Goal: Transaction & Acquisition: Purchase product/service

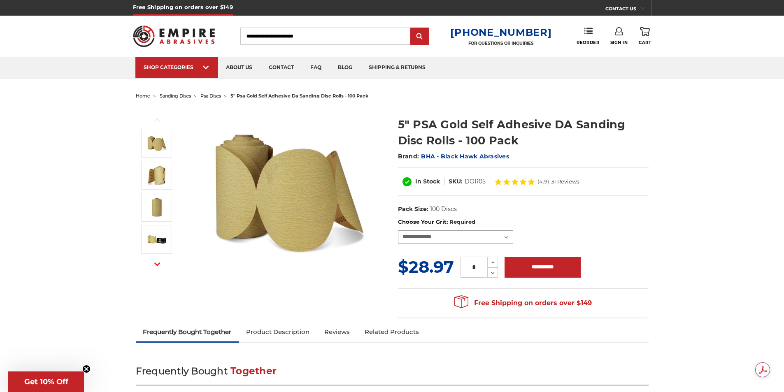
click at [507, 238] on select "**********" at bounding box center [455, 237] width 115 height 13
select select "***"
click at [398, 231] on select "**********" at bounding box center [455, 237] width 115 height 13
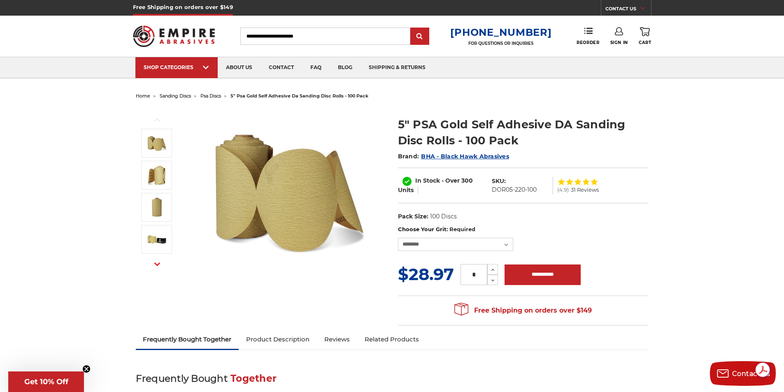
click at [478, 275] on input "*" at bounding box center [474, 274] width 27 height 21
click at [487, 264] on button "Increase Quantity:" at bounding box center [492, 269] width 11 height 11
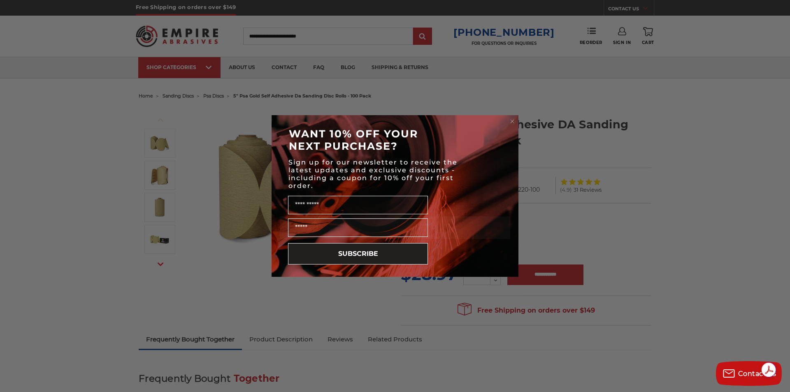
click at [514, 120] on circle "Close dialog" at bounding box center [513, 122] width 8 height 8
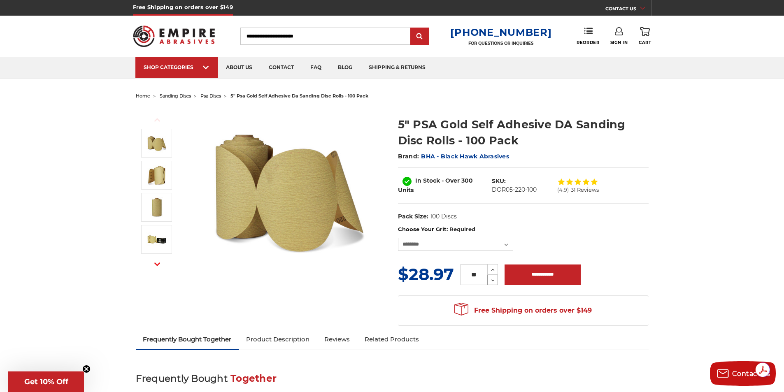
click at [493, 278] on icon at bounding box center [493, 280] width 6 height 7
type input "**"
click at [564, 275] on input "**********" at bounding box center [543, 275] width 76 height 21
type input "**********"
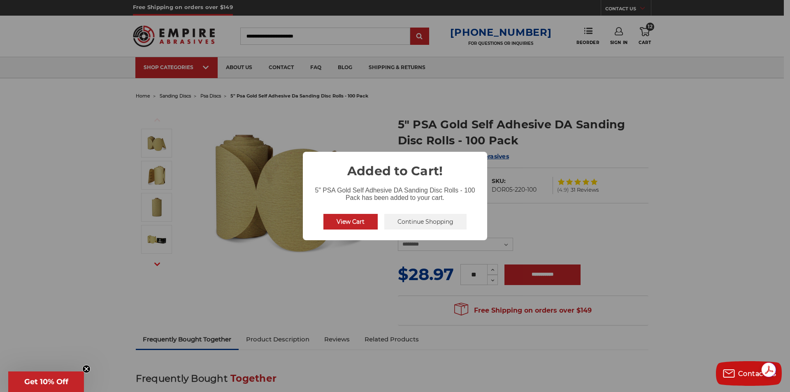
click at [356, 221] on button "View Cart" at bounding box center [351, 222] width 54 height 16
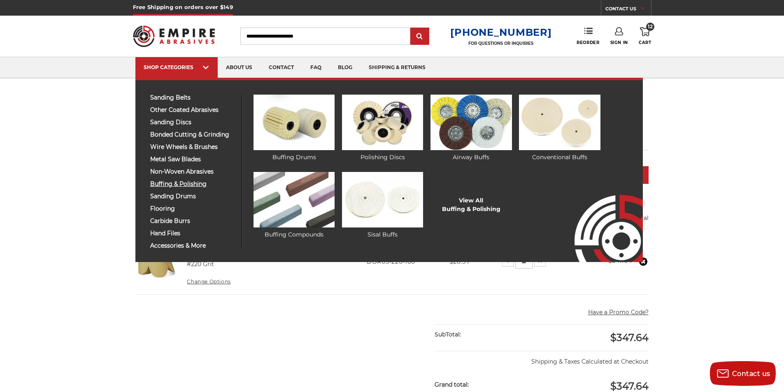
click at [189, 184] on span "buffing & polishing" at bounding box center [192, 184] width 85 height 6
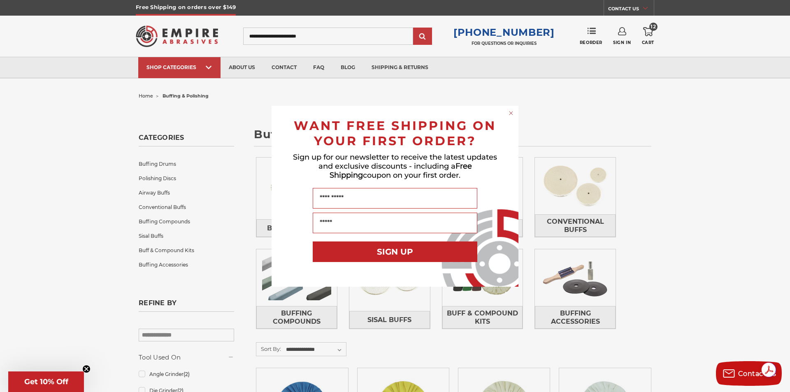
click at [512, 113] on circle "Close dialog" at bounding box center [512, 113] width 8 height 8
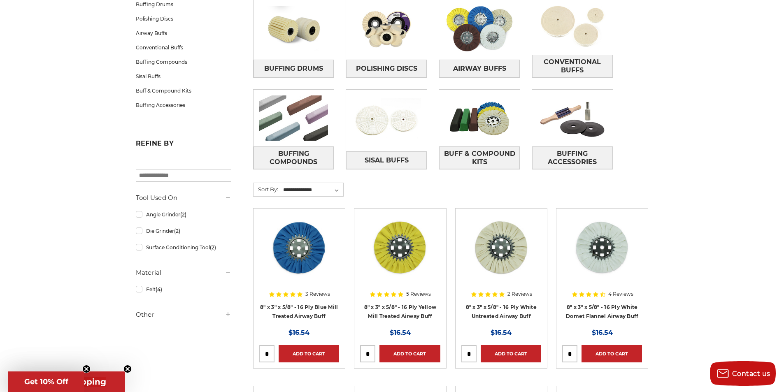
scroll to position [41, 0]
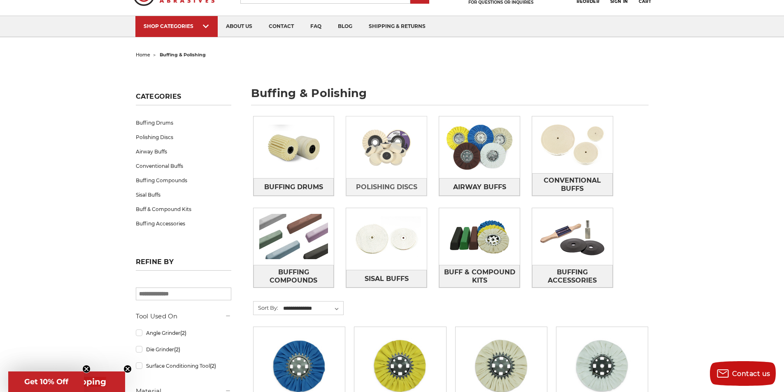
click at [392, 171] on img at bounding box center [386, 147] width 81 height 57
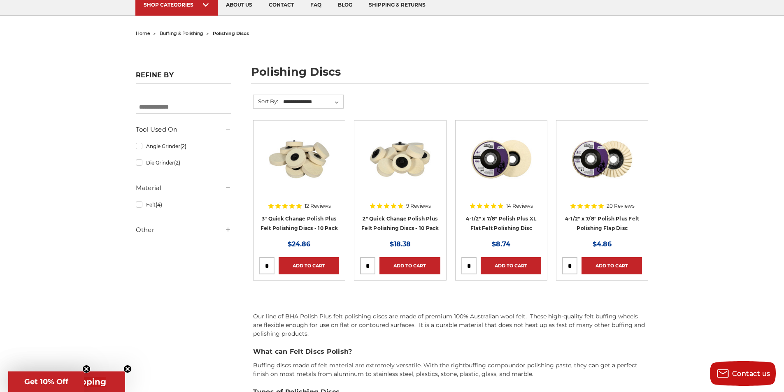
scroll to position [41, 0]
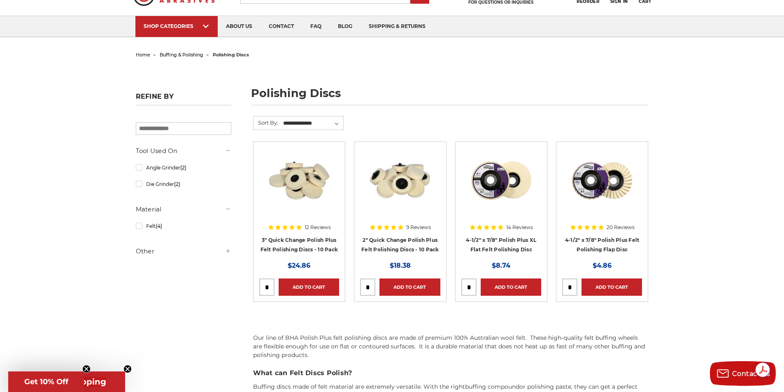
click at [370, 285] on input "tel" at bounding box center [368, 287] width 14 height 16
type input "*"
click at [424, 285] on link "Add to Cart" at bounding box center [410, 287] width 61 height 17
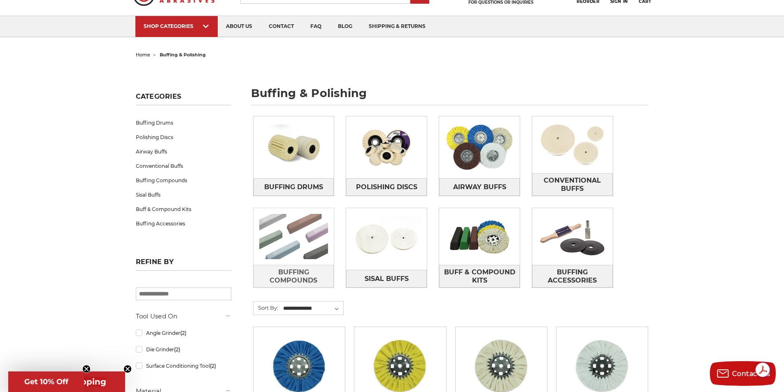
click at [291, 262] on img at bounding box center [294, 236] width 81 height 57
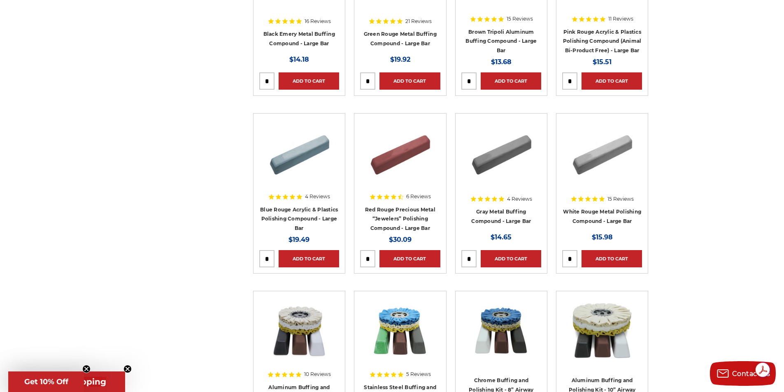
scroll to position [247, 0]
click at [505, 219] on link "Gray Metal Buffing Compound - Large Bar" at bounding box center [501, 217] width 60 height 16
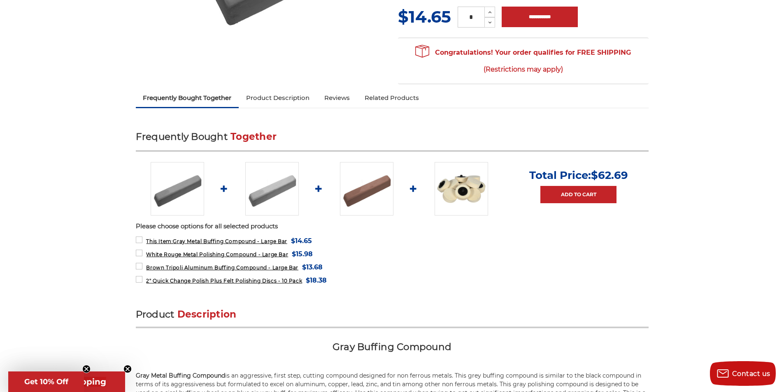
scroll to position [206, 0]
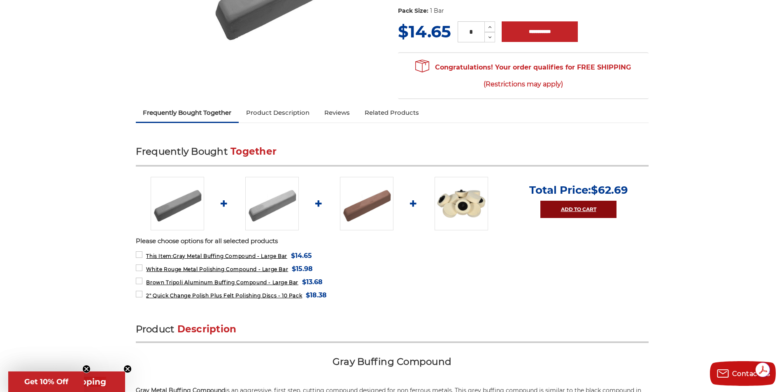
click at [578, 201] on link "Add to Cart" at bounding box center [578, 209] width 76 height 17
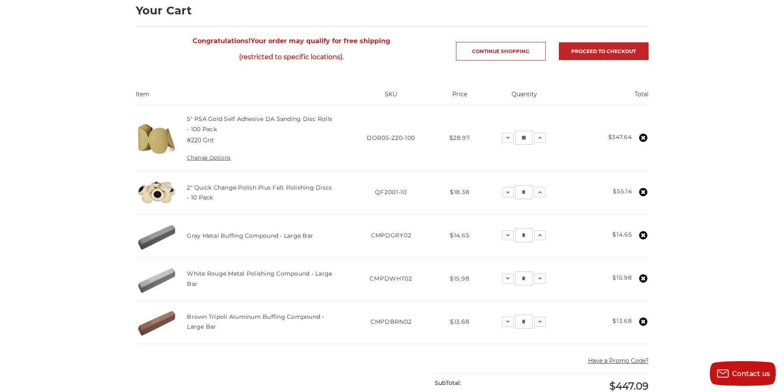
scroll to position [206, 0]
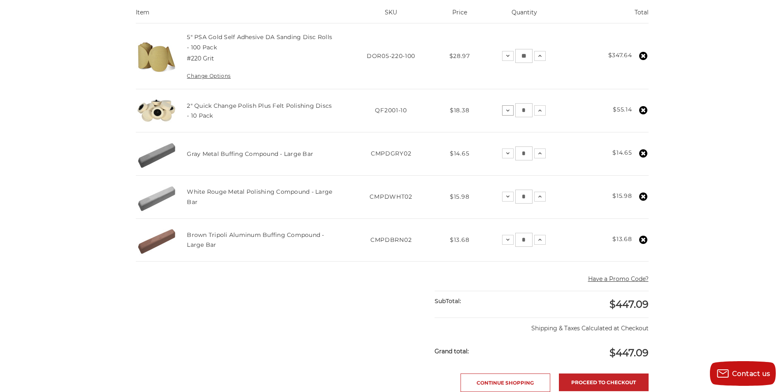
click at [509, 110] on use at bounding box center [507, 110] width 3 height 2
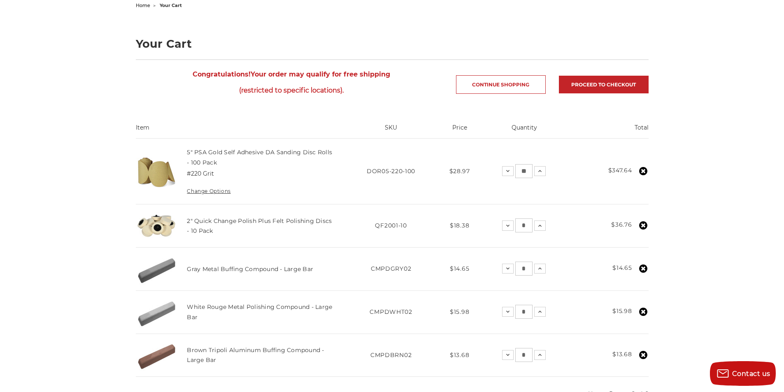
scroll to position [0, 0]
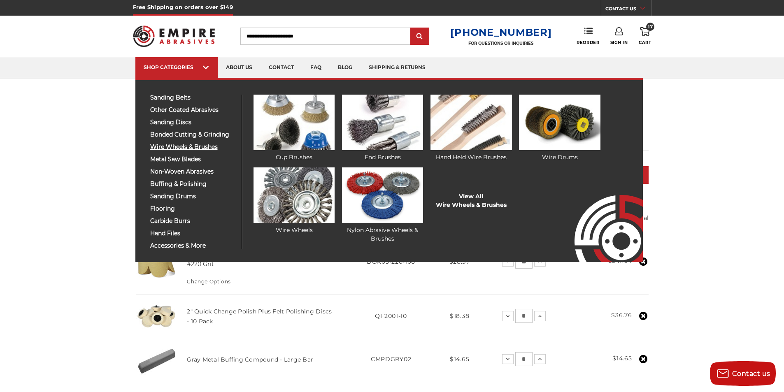
click at [184, 147] on span "wire wheels & brushes" at bounding box center [192, 147] width 85 height 6
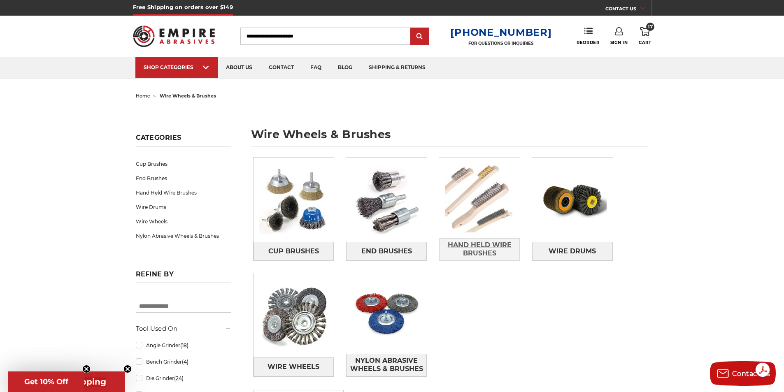
click at [482, 243] on span "Hand Held Wire Brushes" at bounding box center [480, 249] width 80 height 22
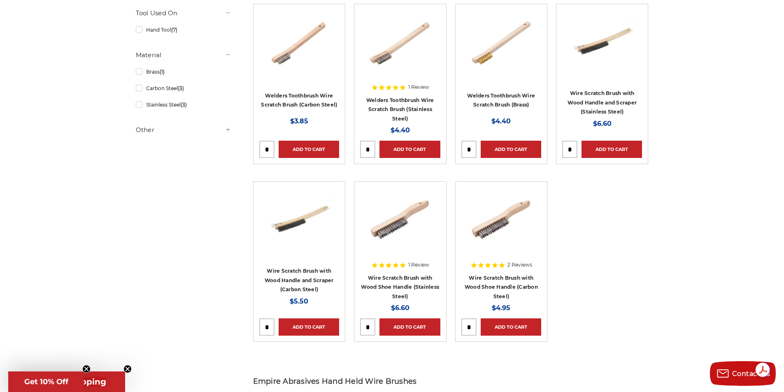
scroll to position [165, 0]
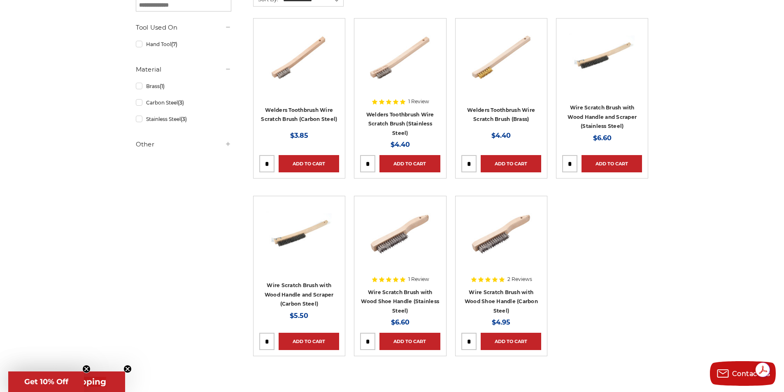
click at [271, 163] on input "tel" at bounding box center [267, 164] width 14 height 16
type input "*"
click at [319, 161] on link "Add to Cart" at bounding box center [309, 163] width 61 height 17
click at [469, 163] on input "tel" at bounding box center [469, 164] width 14 height 16
type input "*"
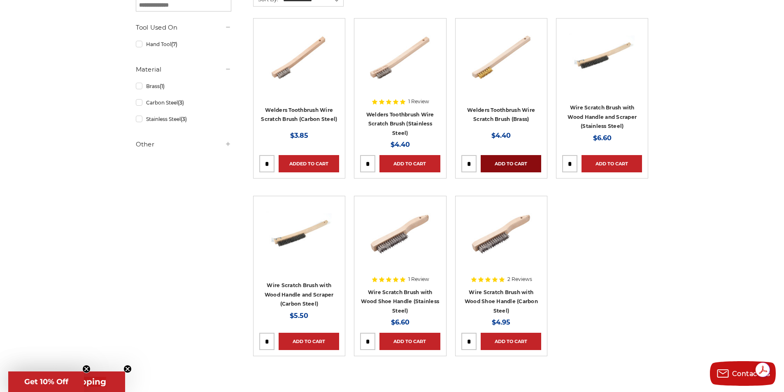
click at [513, 162] on link "Add to Cart" at bounding box center [511, 163] width 61 height 17
click at [471, 342] on input "tel" at bounding box center [469, 341] width 14 height 16
type input "*"
click at [509, 340] on link "Add to Cart" at bounding box center [511, 341] width 61 height 17
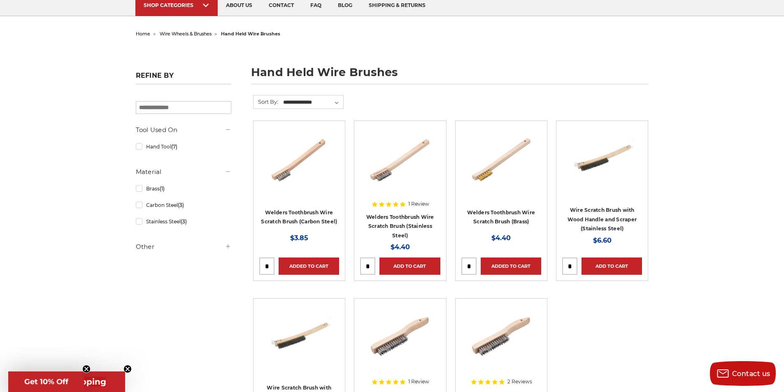
scroll to position [0, 0]
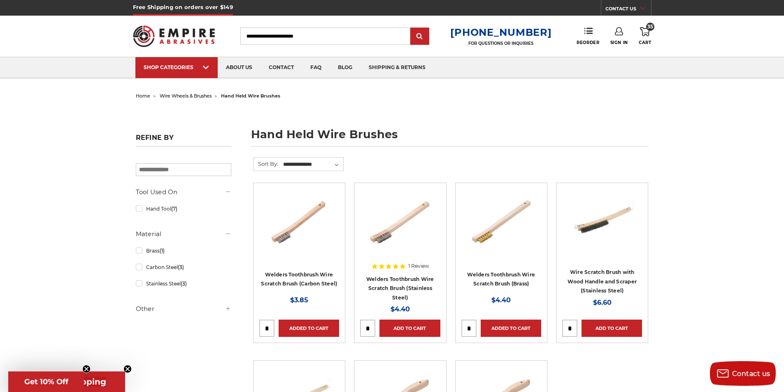
click at [645, 35] on use at bounding box center [645, 31] width 10 height 9
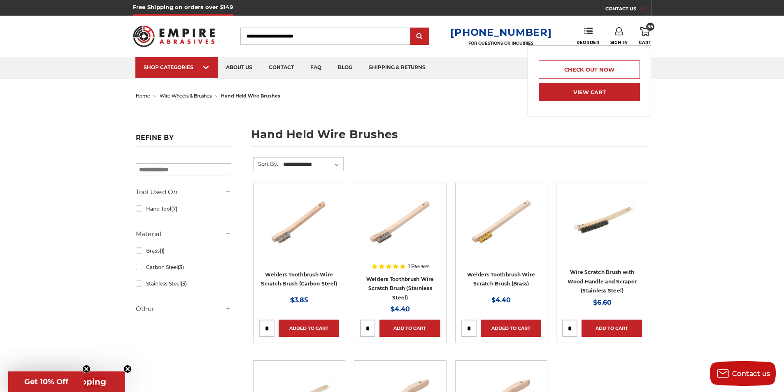
click at [600, 90] on link "View Cart" at bounding box center [589, 92] width 101 height 19
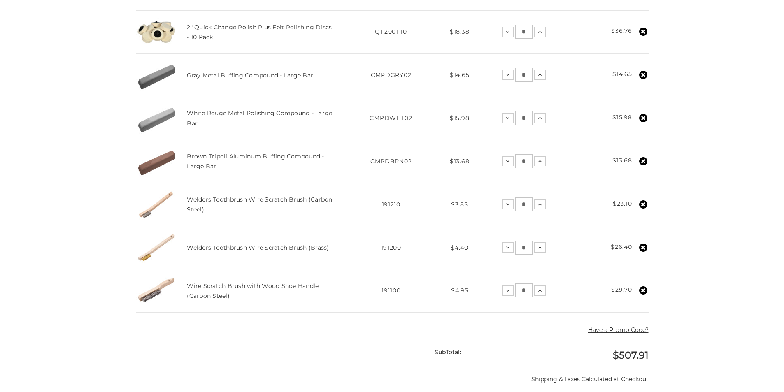
scroll to position [329, 0]
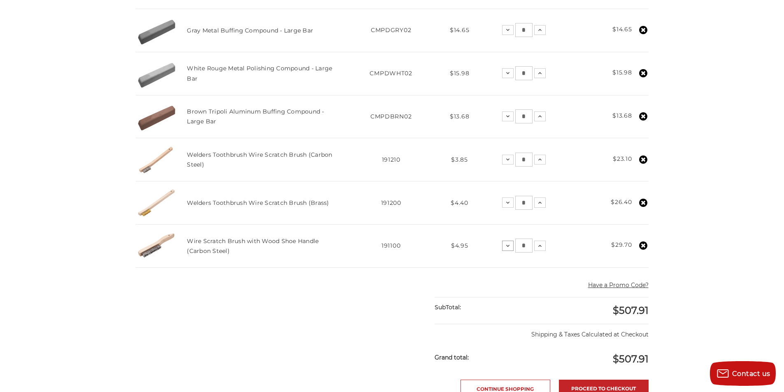
click at [508, 248] on icon at bounding box center [508, 246] width 7 height 7
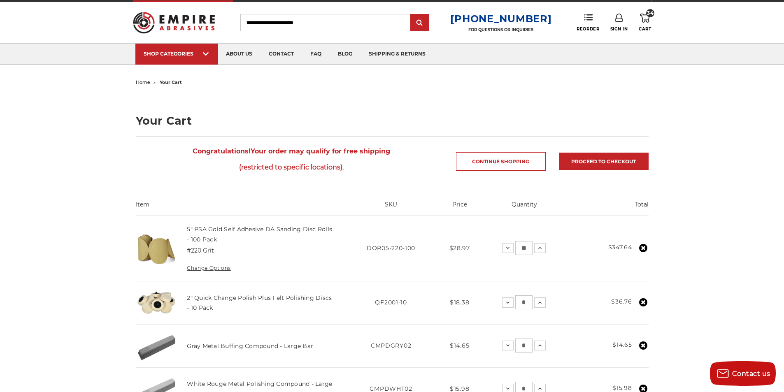
scroll to position [0, 0]
